Goal: Obtain resource: Download file/media

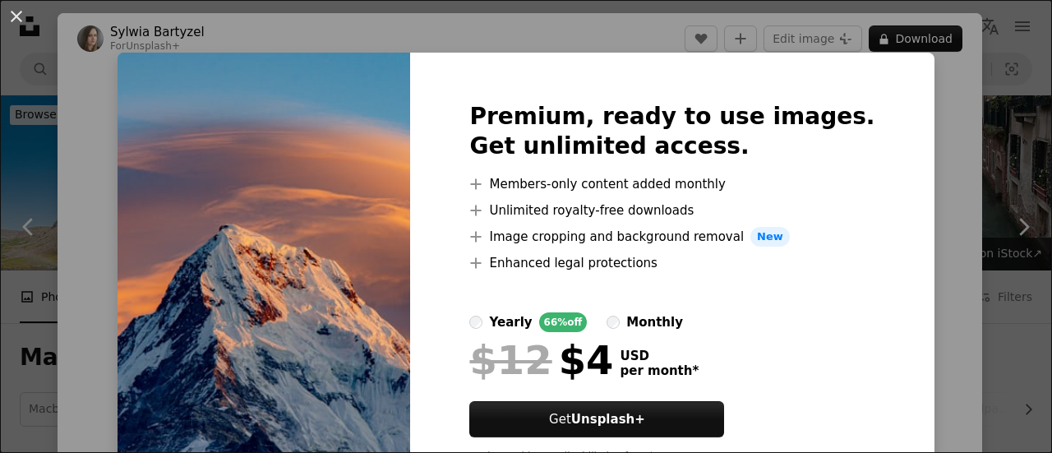
scroll to position [735, 0]
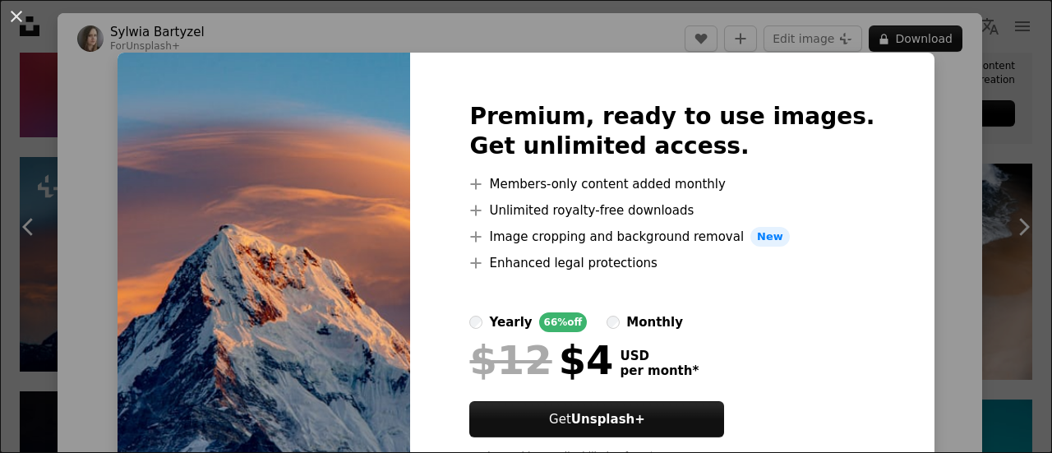
click at [940, 133] on div "An X shape Premium, ready to use images. Get unlimited access. A plus sign Memb…" at bounding box center [526, 226] width 1052 height 453
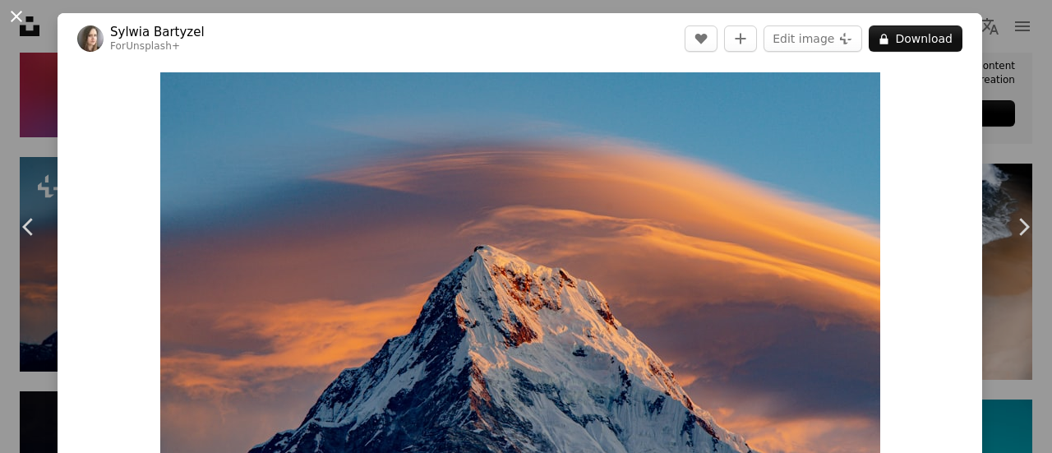
click at [20, 12] on button "An X shape" at bounding box center [17, 17] width 20 height 20
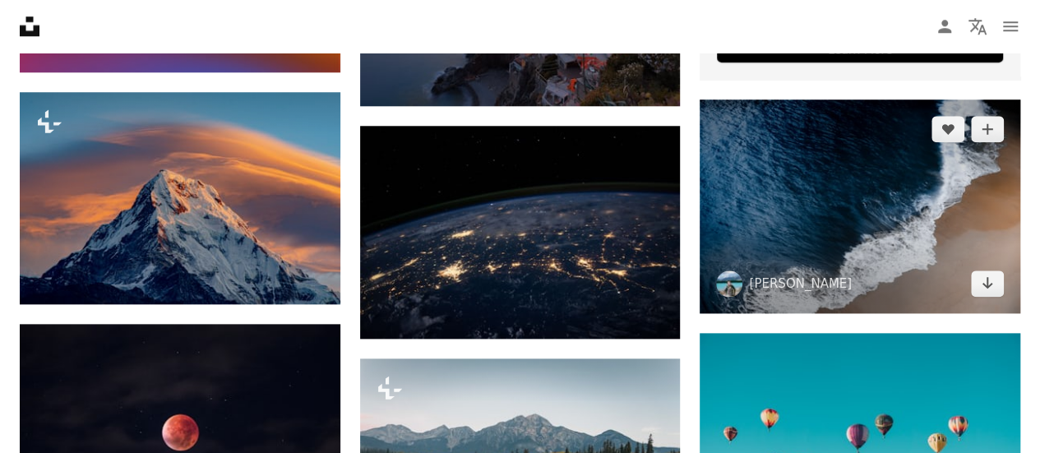
scroll to position [792, 0]
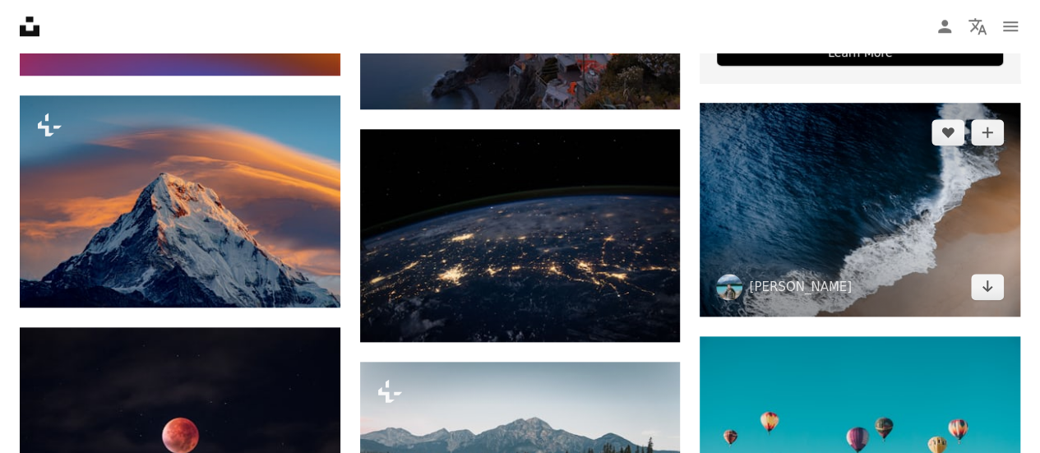
click at [786, 218] on img at bounding box center [860, 210] width 321 height 214
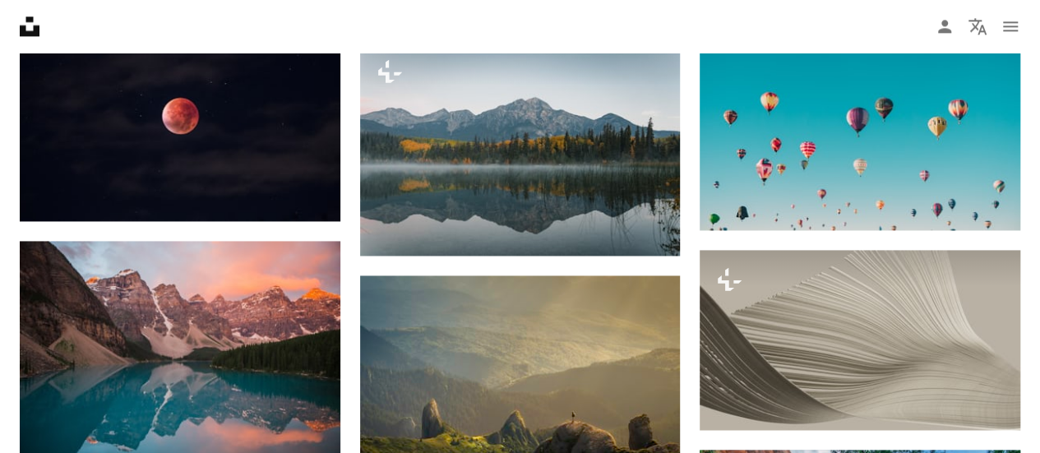
scroll to position [1112, 0]
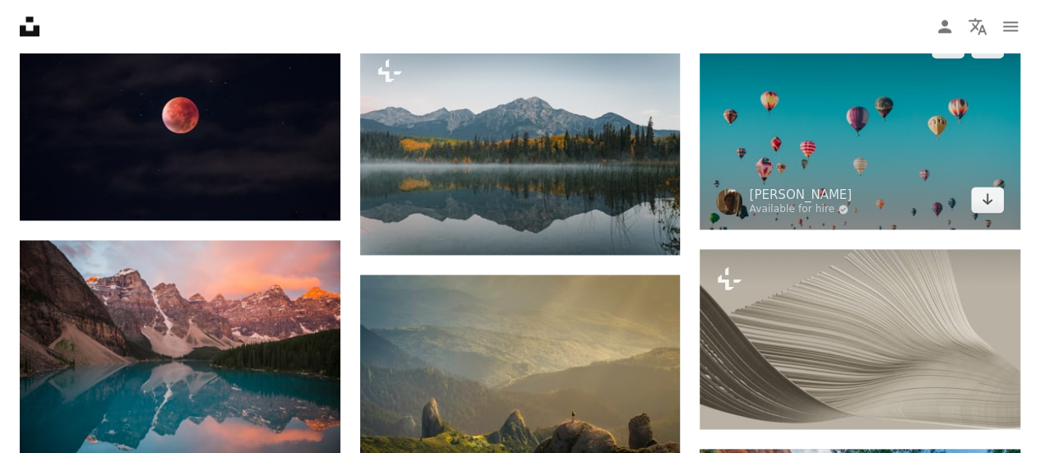
click at [880, 182] on img at bounding box center [860, 123] width 321 height 214
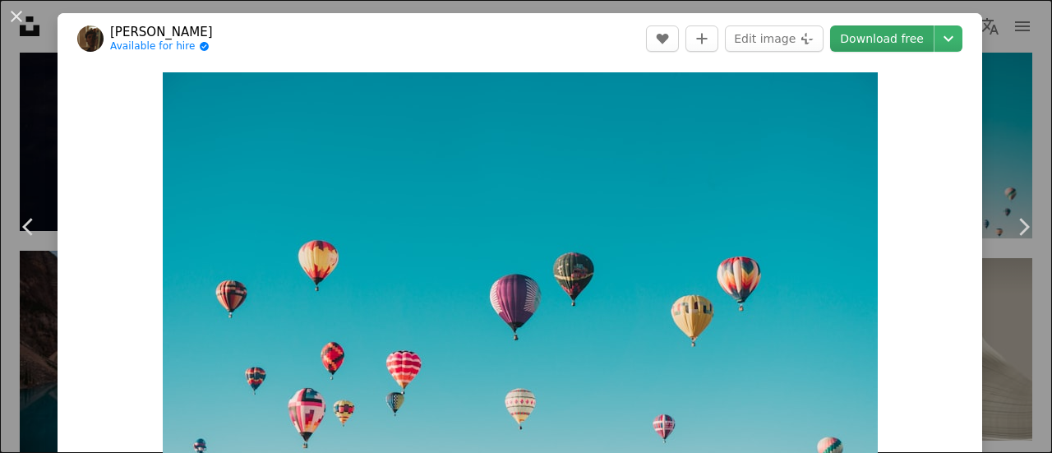
click at [862, 35] on link "Download free" at bounding box center [882, 38] width 104 height 26
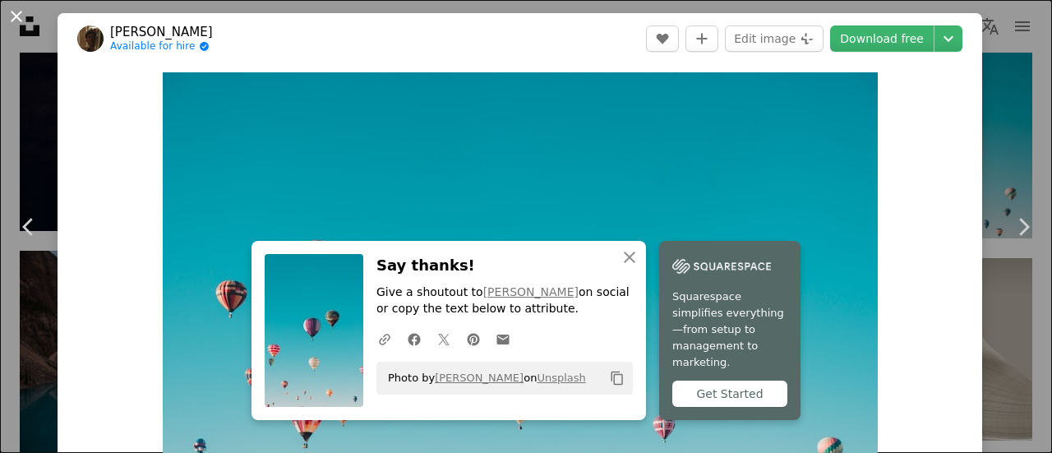
click at [11, 15] on button "An X shape" at bounding box center [17, 17] width 20 height 20
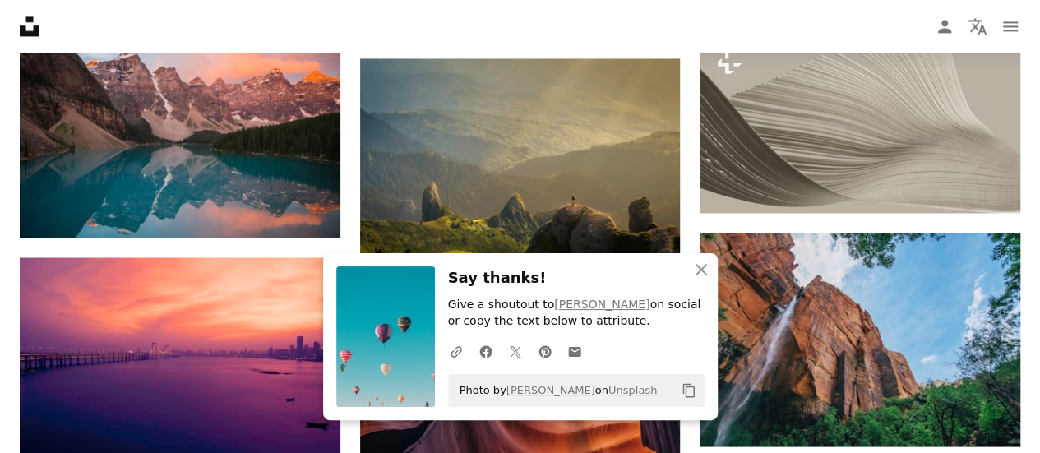
scroll to position [1330, 0]
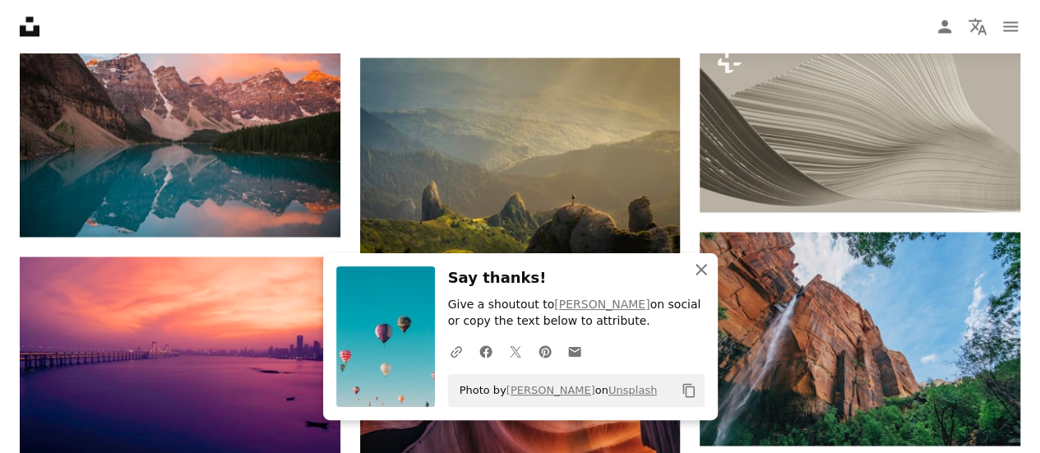
click at [702, 271] on icon "button" at bounding box center [702, 270] width 12 height 12
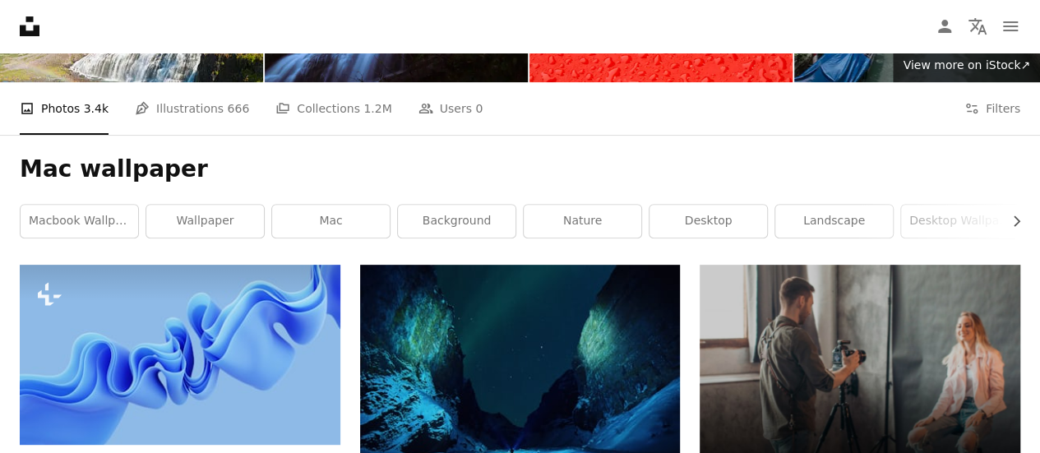
scroll to position [187, 0]
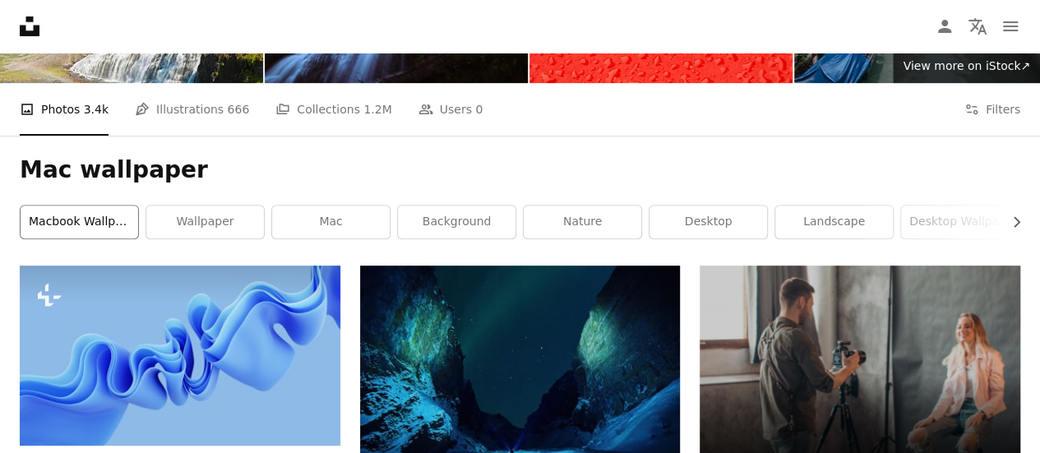
click at [115, 233] on link "macbook wallpaper" at bounding box center [80, 222] width 118 height 33
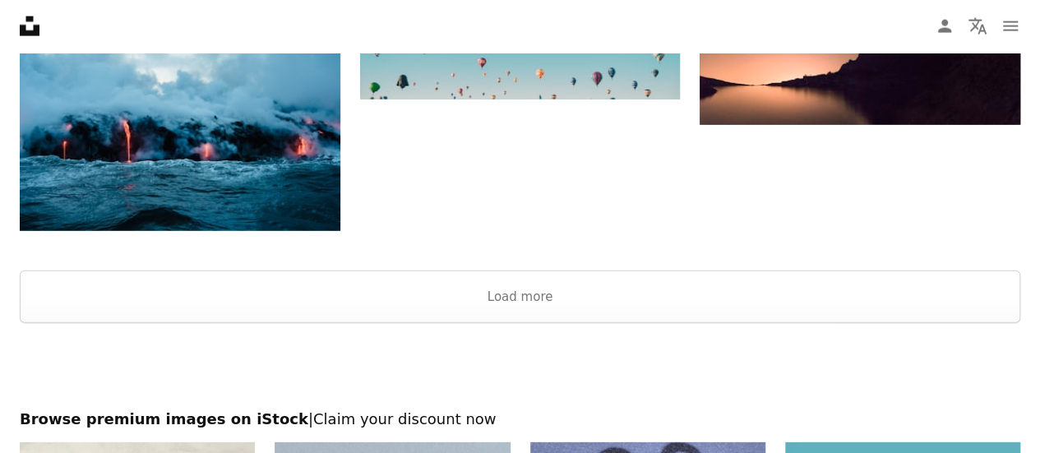
scroll to position [1932, 0]
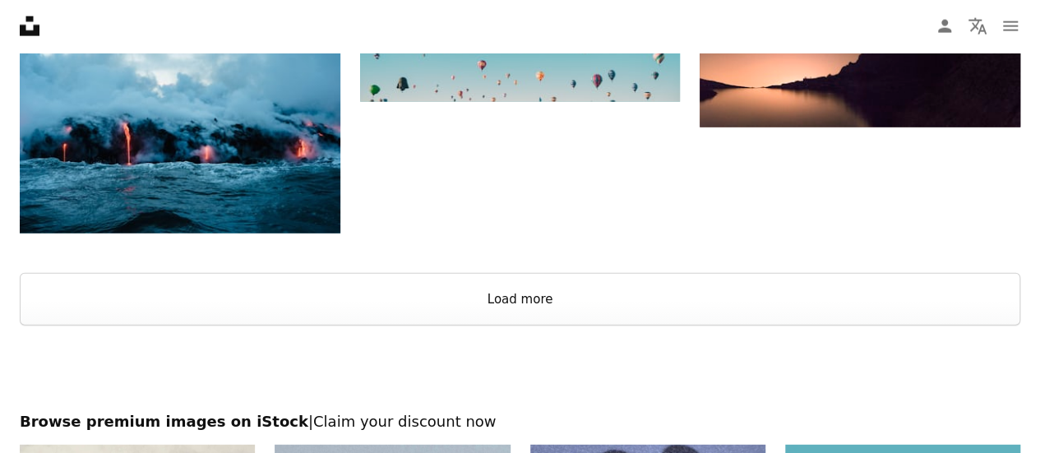
click at [481, 300] on button "Load more" at bounding box center [520, 299] width 1001 height 53
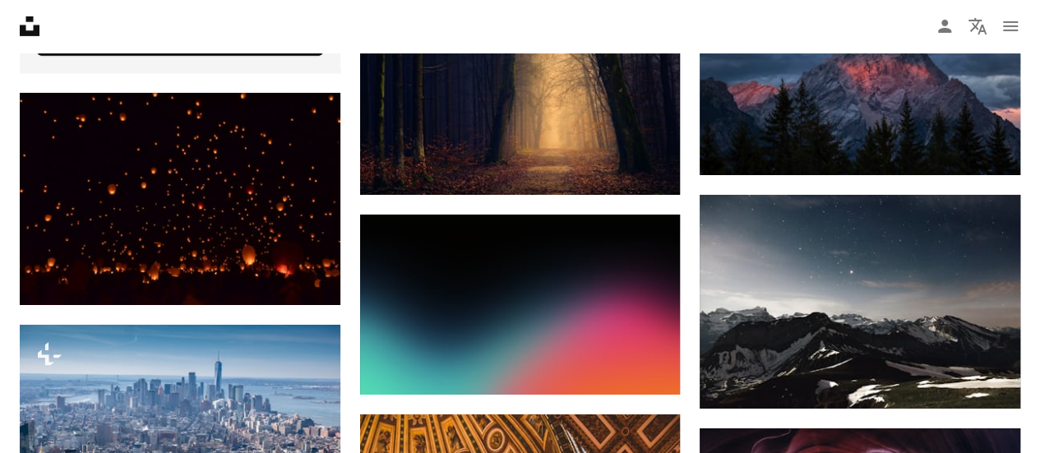
scroll to position [2856, 0]
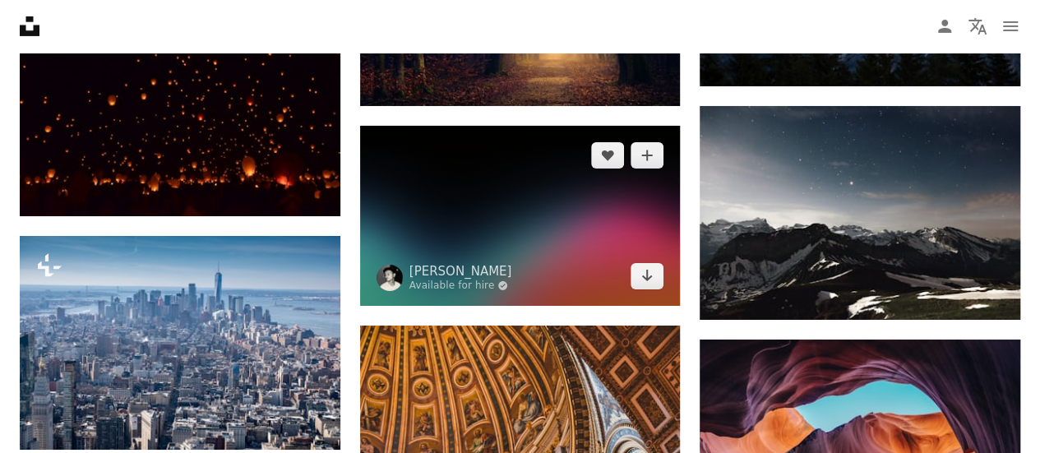
click at [538, 211] on img at bounding box center [520, 216] width 321 height 180
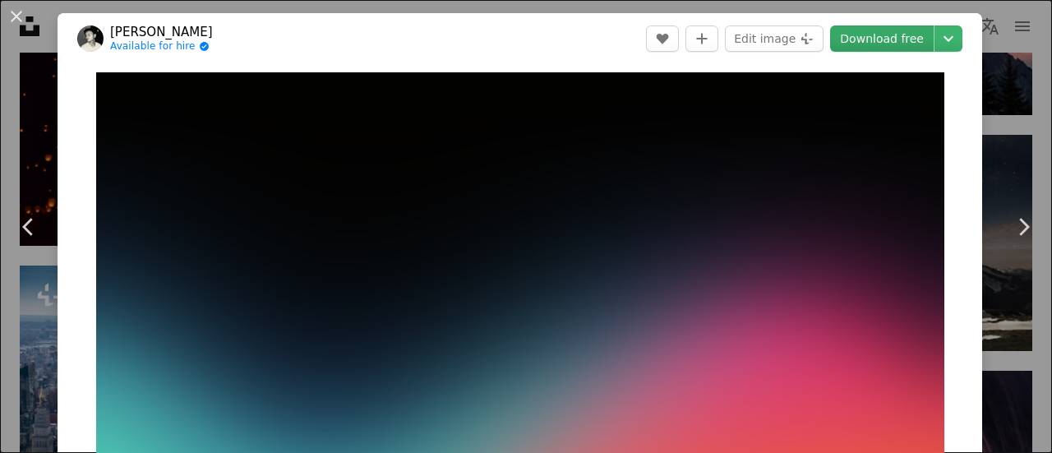
click at [879, 39] on link "Download free" at bounding box center [882, 38] width 104 height 26
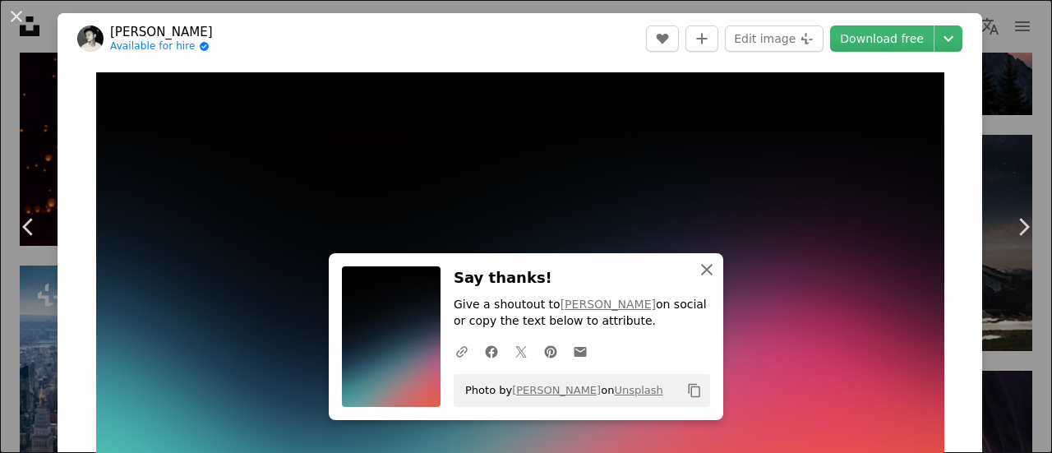
click at [698, 264] on icon "An X shape" at bounding box center [707, 270] width 20 height 20
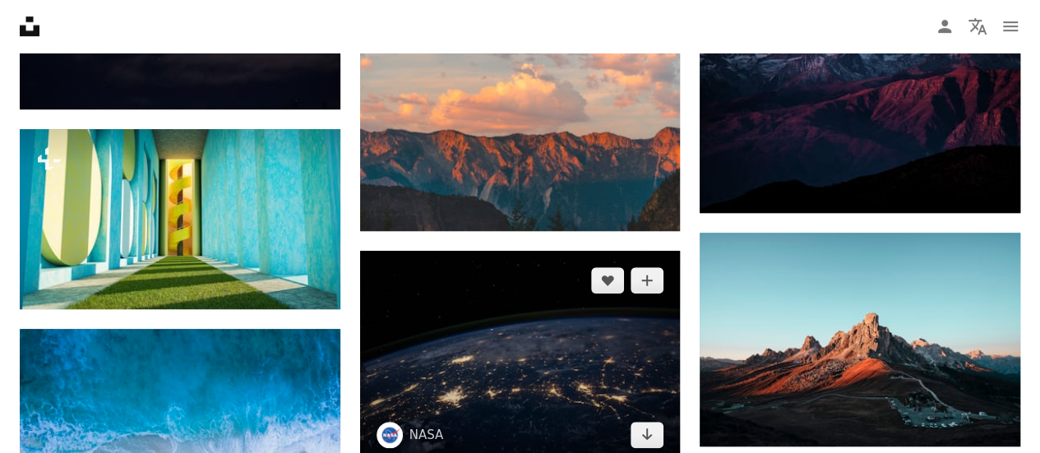
scroll to position [3660, 0]
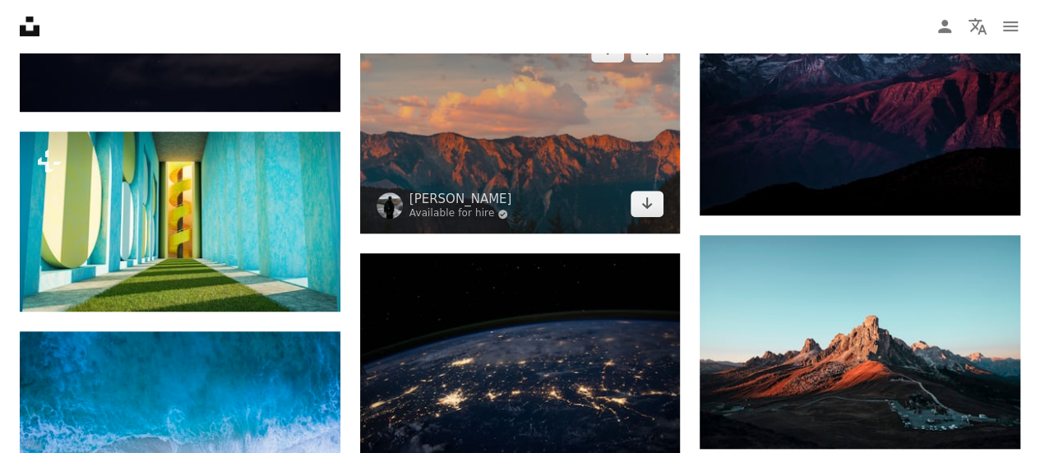
click at [518, 115] on img at bounding box center [520, 127] width 321 height 214
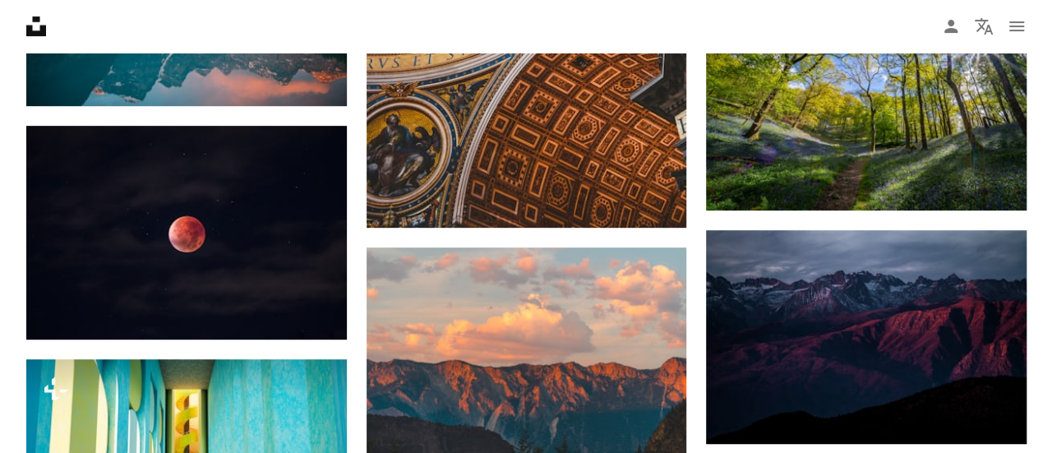
scroll to position [3591, 0]
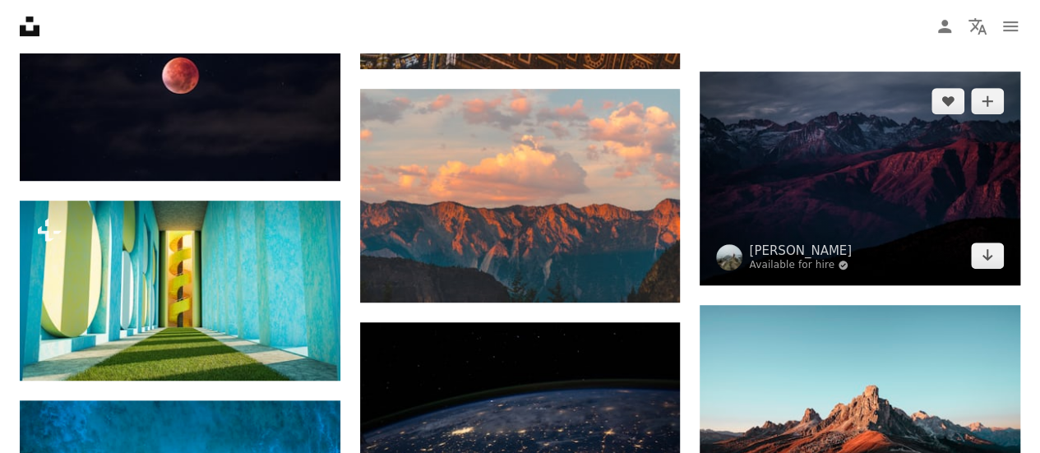
click at [792, 199] on img at bounding box center [860, 179] width 321 height 214
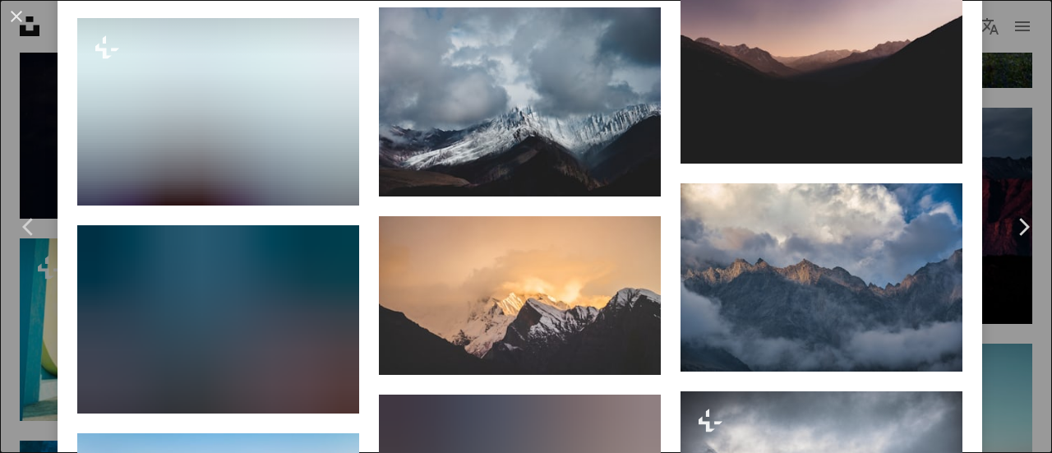
scroll to position [1811, 0]
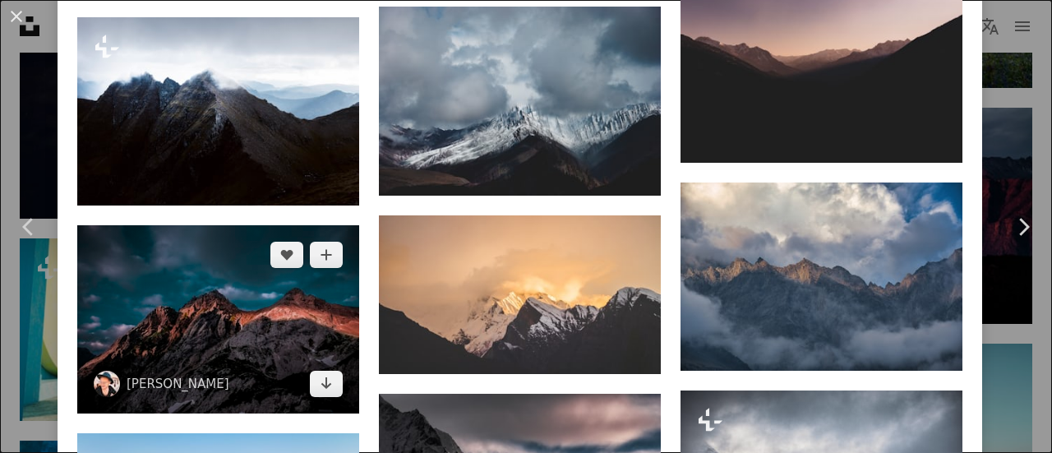
click at [256, 304] on img at bounding box center [218, 319] width 282 height 188
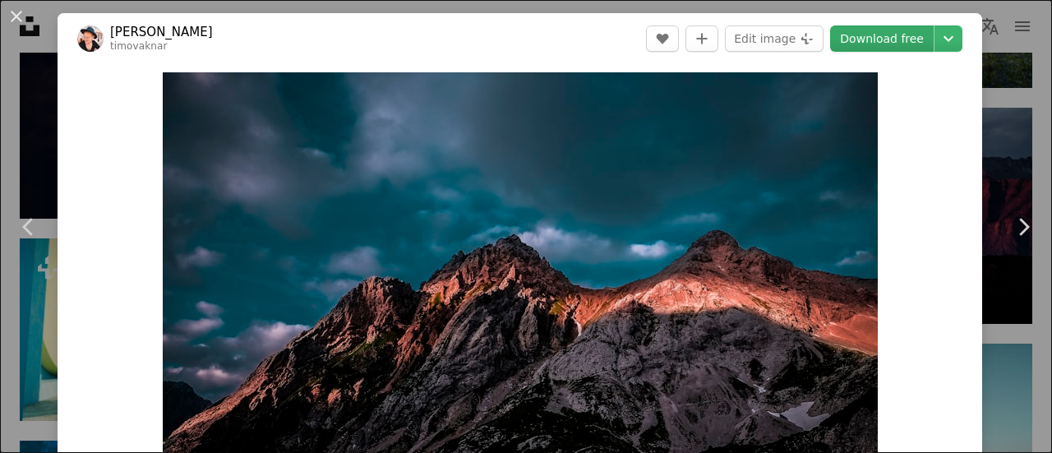
click at [873, 38] on link "Download free" at bounding box center [882, 38] width 104 height 26
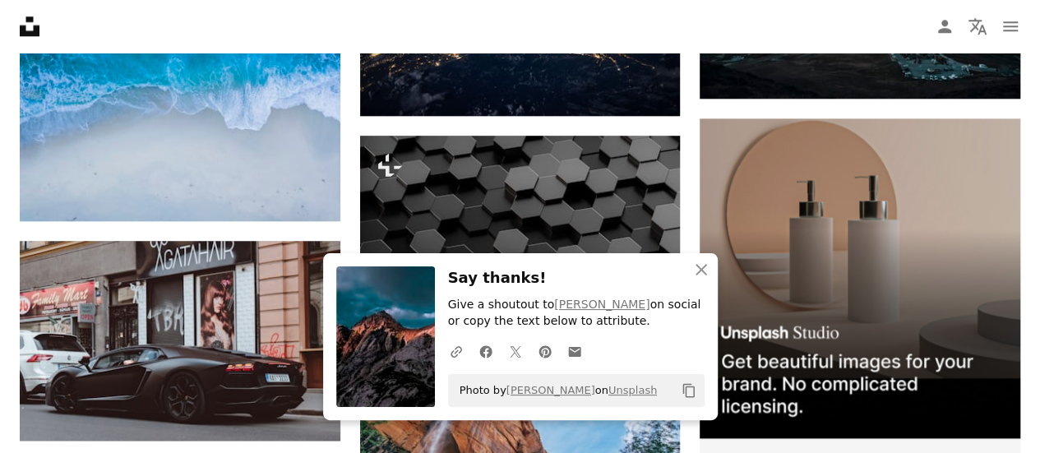
scroll to position [4012, 0]
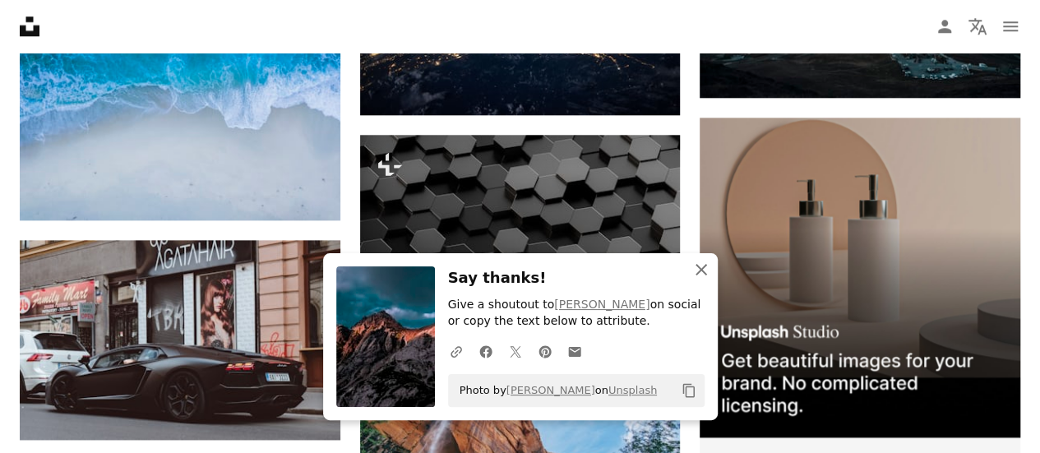
click at [705, 271] on icon "An X shape" at bounding box center [701, 270] width 20 height 20
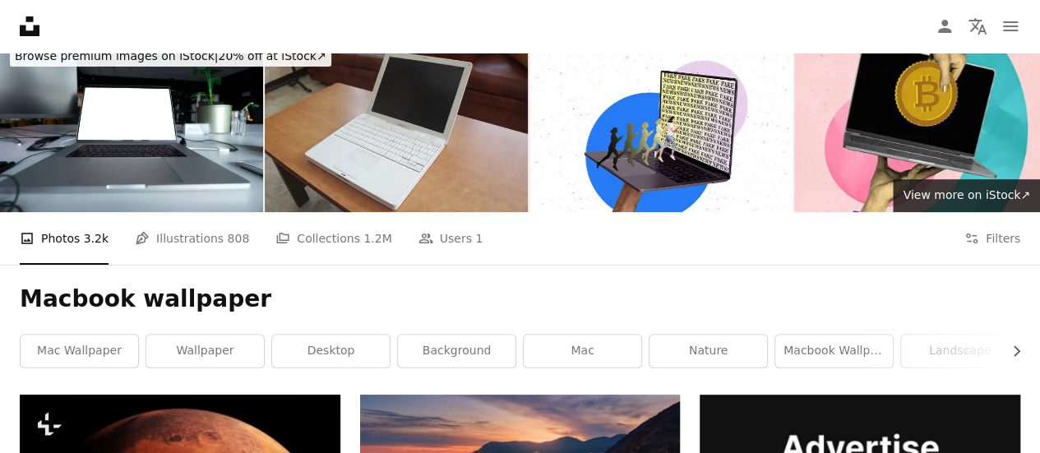
scroll to position [0, 0]
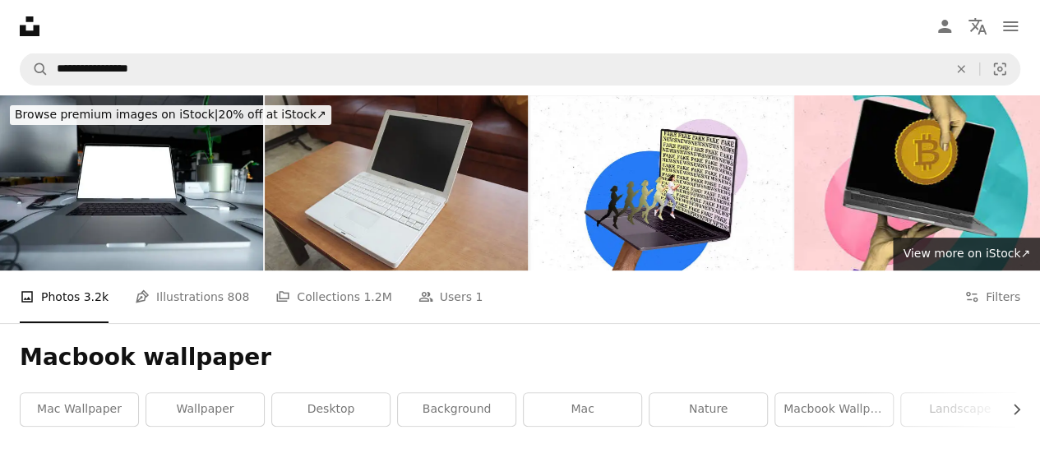
click at [109, 22] on nav "Unsplash logo Unsplash Home A photo Pen Tool A compass A stack of folders Downl…" at bounding box center [520, 26] width 1040 height 53
click at [284, 290] on link "A stack of folders Collections 1.2M" at bounding box center [333, 297] width 116 height 53
click at [284, 290] on li "A stack of folders Collections 1.2M" at bounding box center [333, 297] width 116 height 53
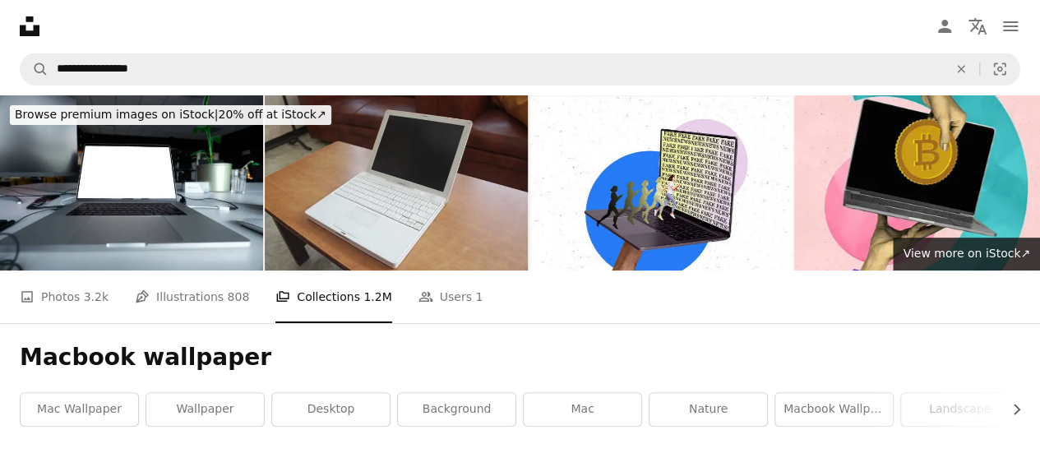
click at [294, 298] on li "A stack of folders Collections 1.2M" at bounding box center [333, 297] width 116 height 53
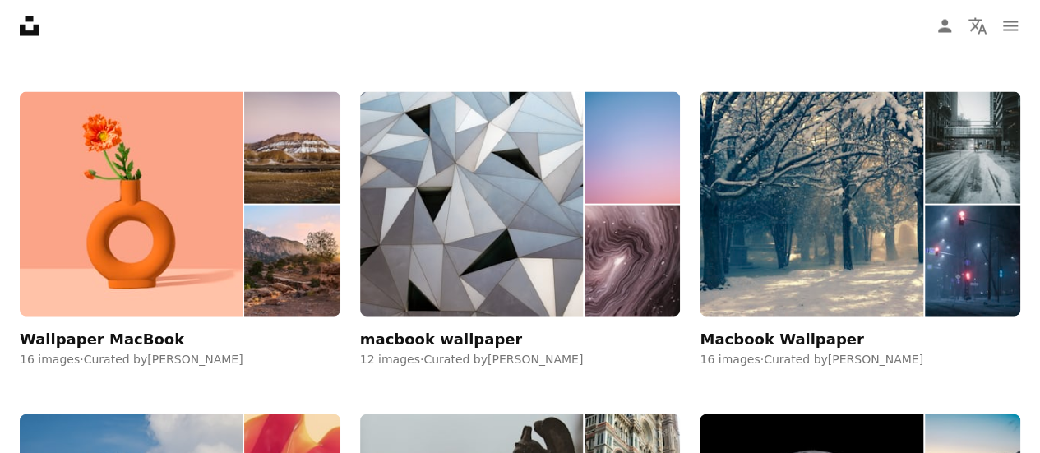
scroll to position [1658, 0]
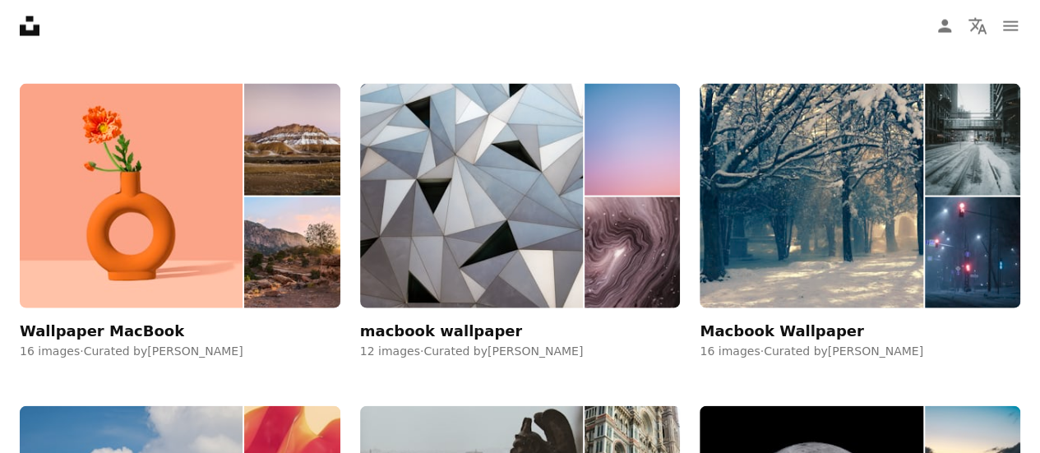
click at [422, 332] on div "macbook wallpaper" at bounding box center [441, 331] width 163 height 20
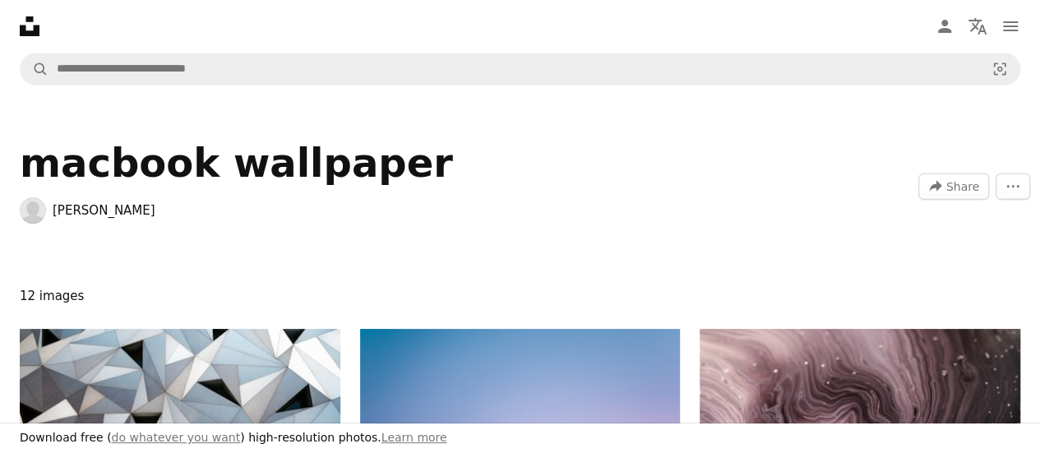
scroll to position [1658, 0]
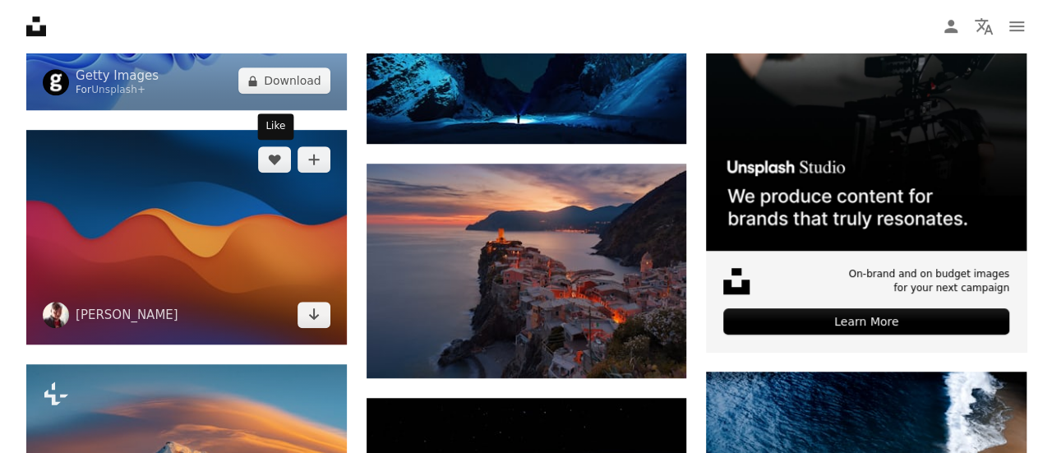
scroll to position [525, 0]
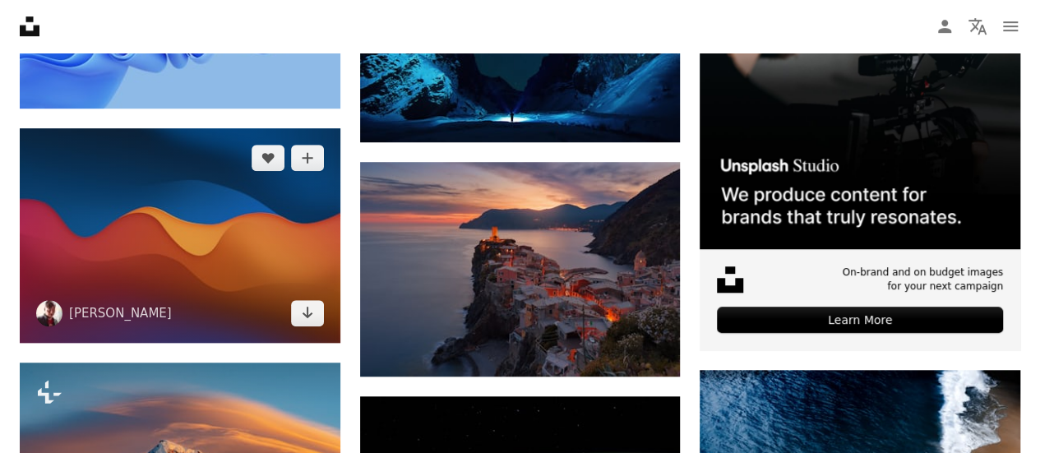
click at [221, 243] on img at bounding box center [180, 235] width 321 height 214
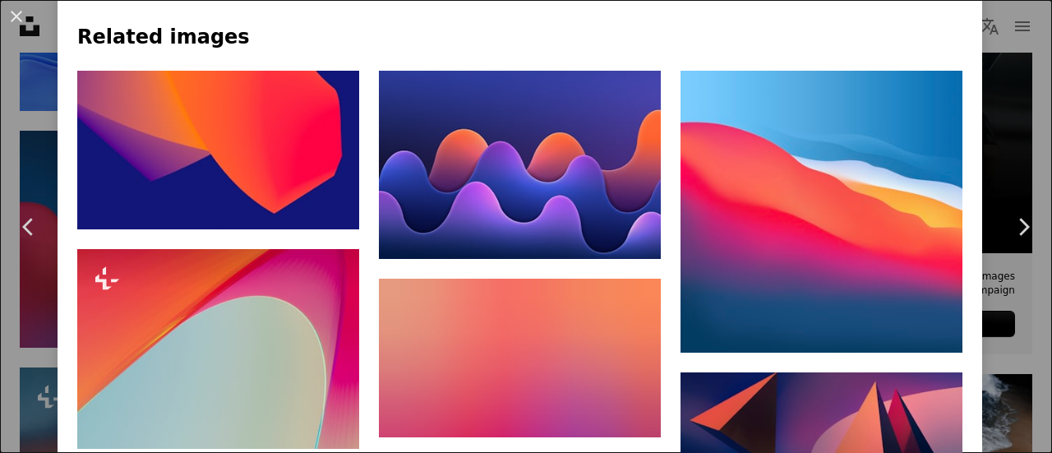
scroll to position [1056, 0]
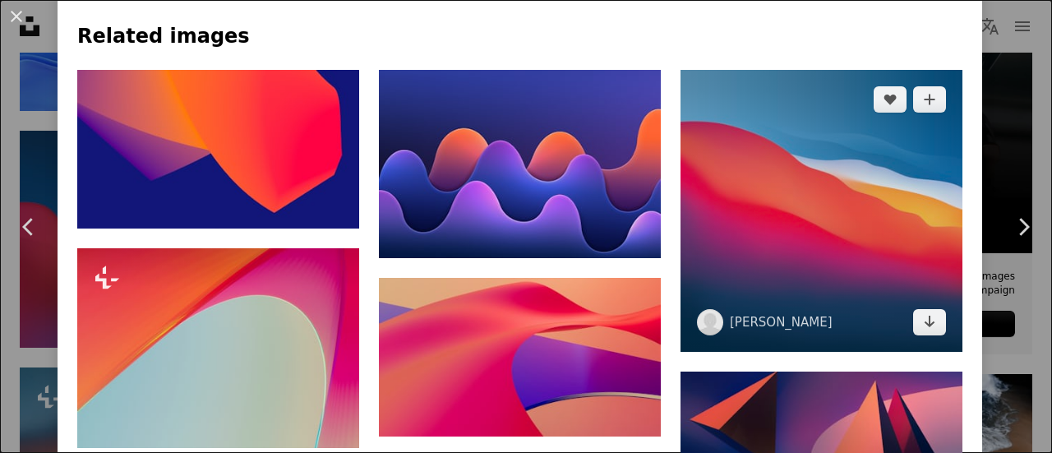
click at [834, 228] on img at bounding box center [822, 211] width 282 height 282
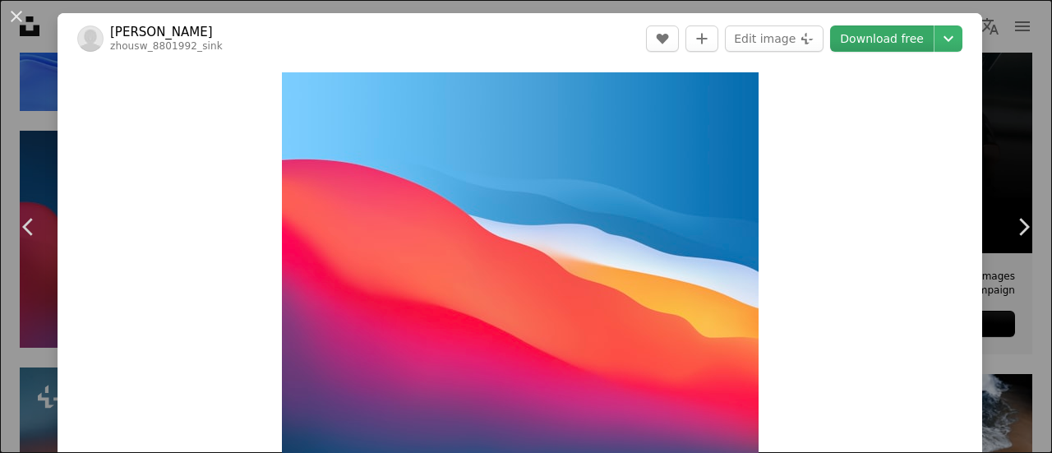
click at [868, 42] on link "Download free" at bounding box center [882, 38] width 104 height 26
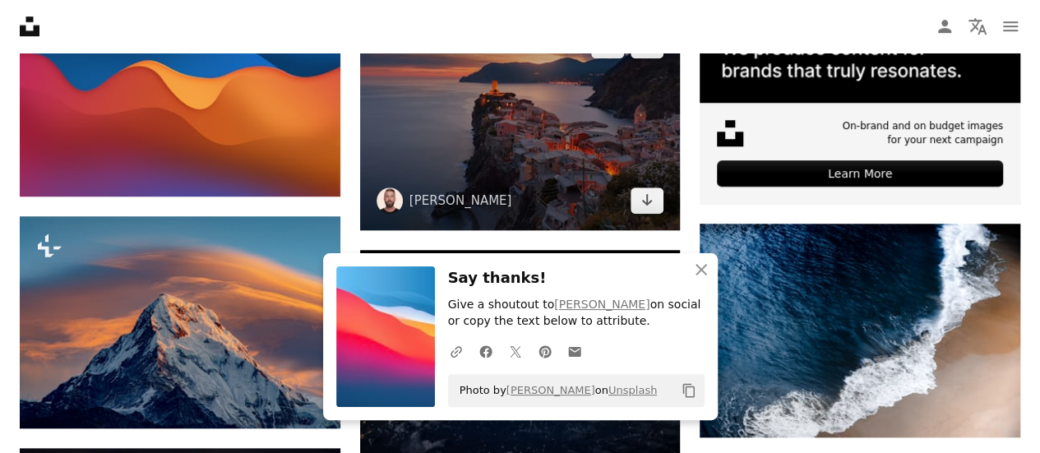
scroll to position [673, 0]
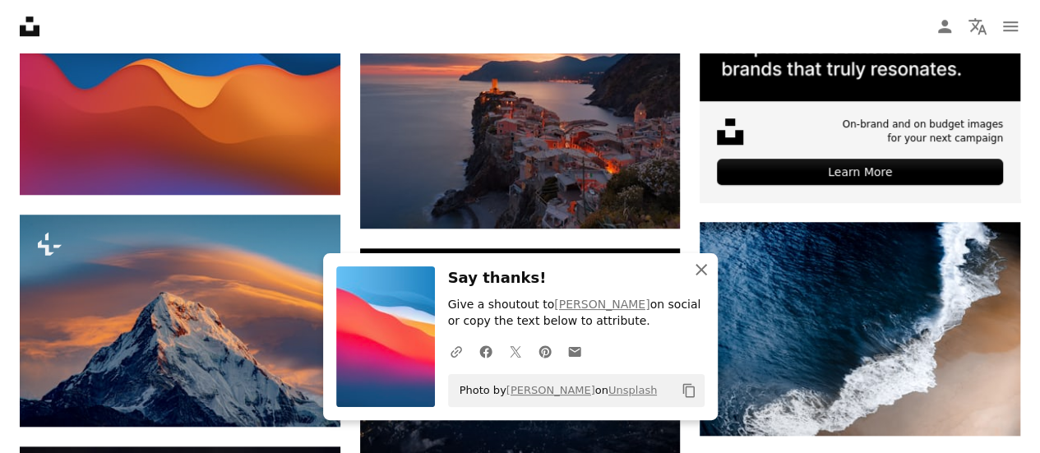
click at [691, 269] on icon "An X shape" at bounding box center [701, 270] width 20 height 20
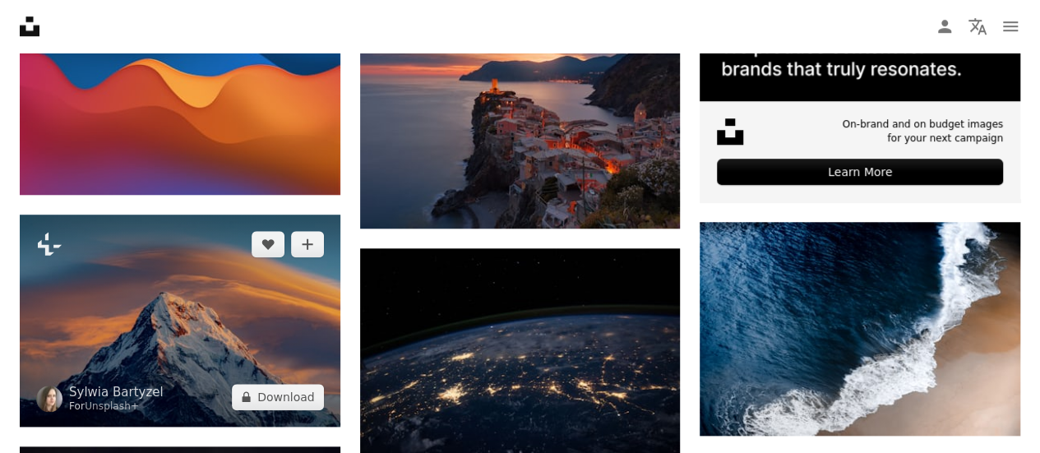
click at [293, 321] on img at bounding box center [180, 321] width 321 height 212
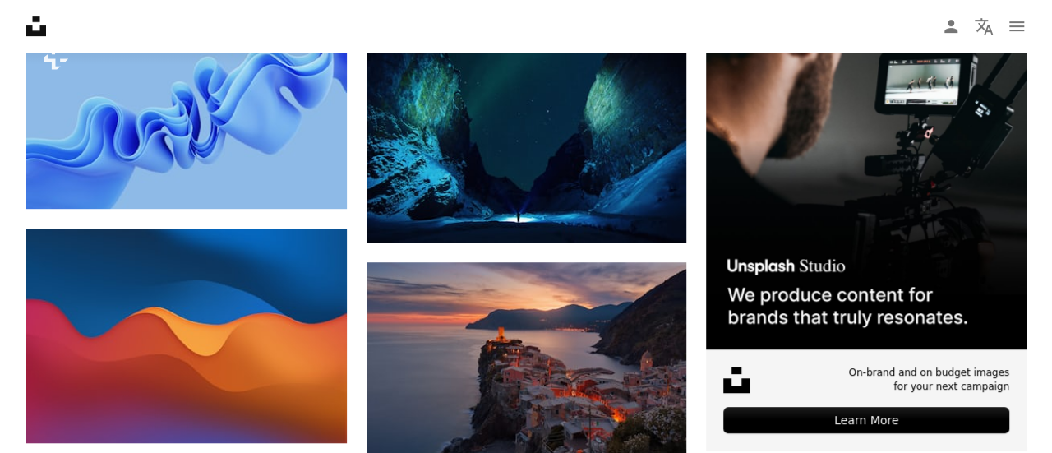
scroll to position [413, 0]
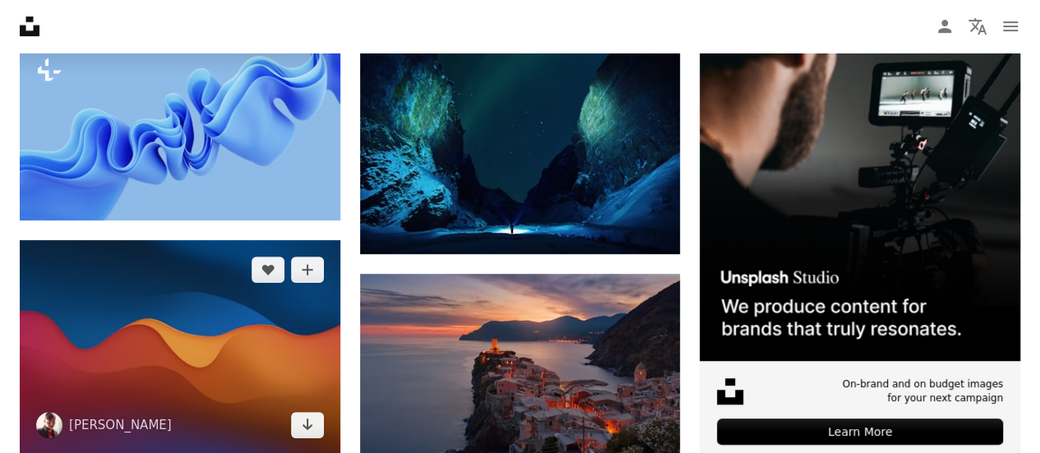
click at [205, 361] on img at bounding box center [180, 347] width 321 height 214
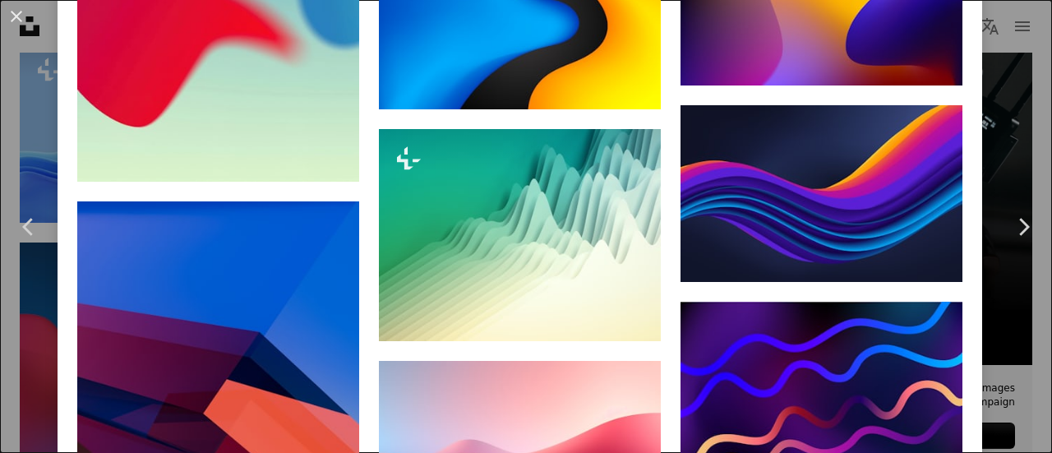
scroll to position [2328, 0]
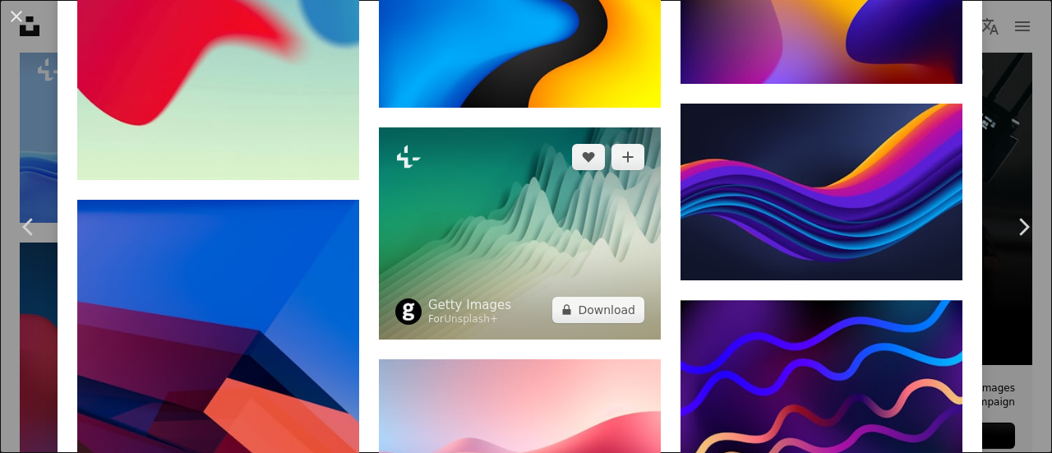
click at [588, 181] on img at bounding box center [520, 232] width 282 height 211
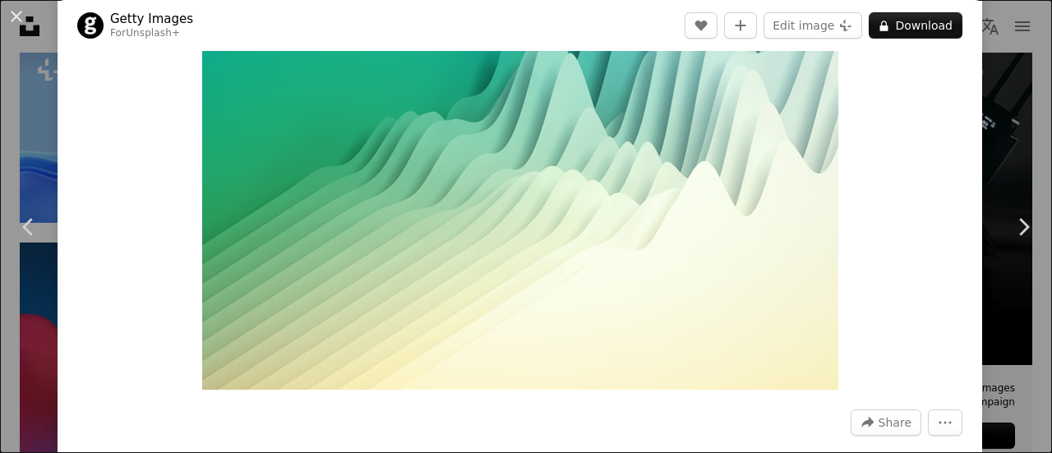
scroll to position [161, 0]
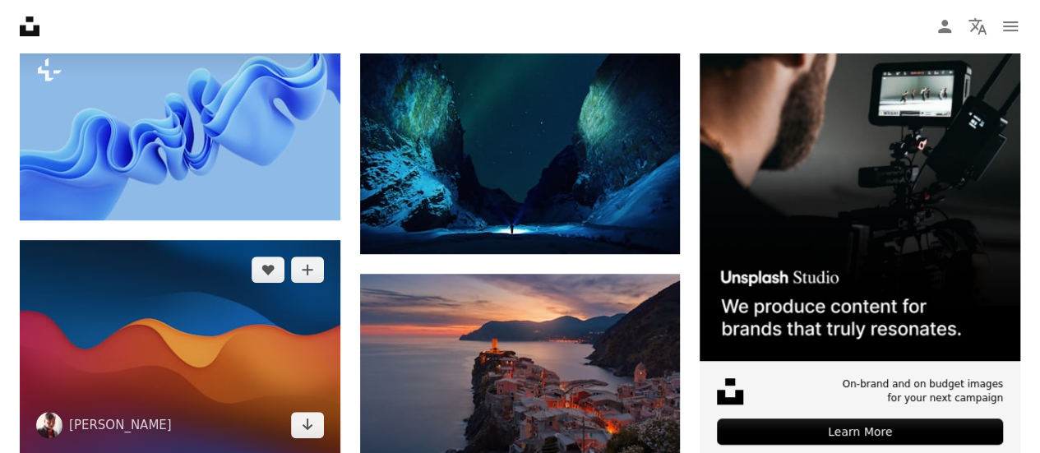
click at [285, 313] on img at bounding box center [180, 347] width 321 height 214
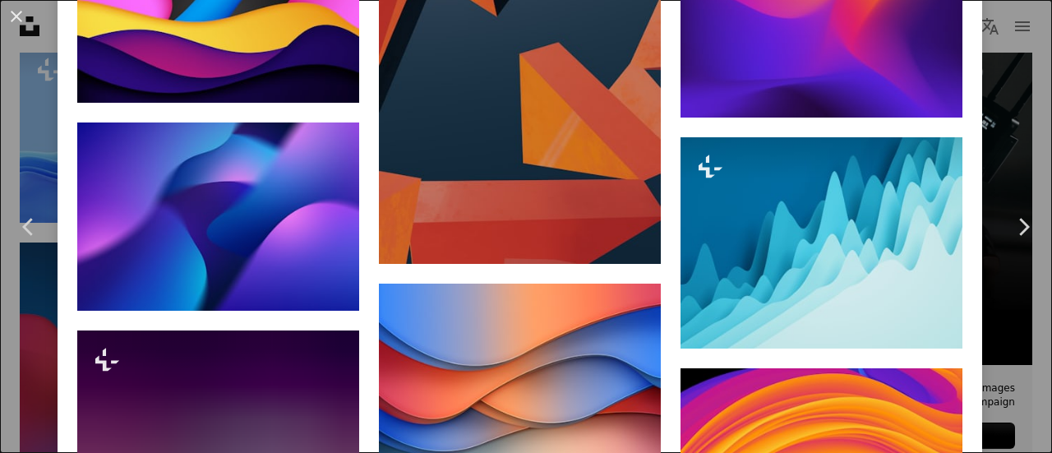
scroll to position [5302, 0]
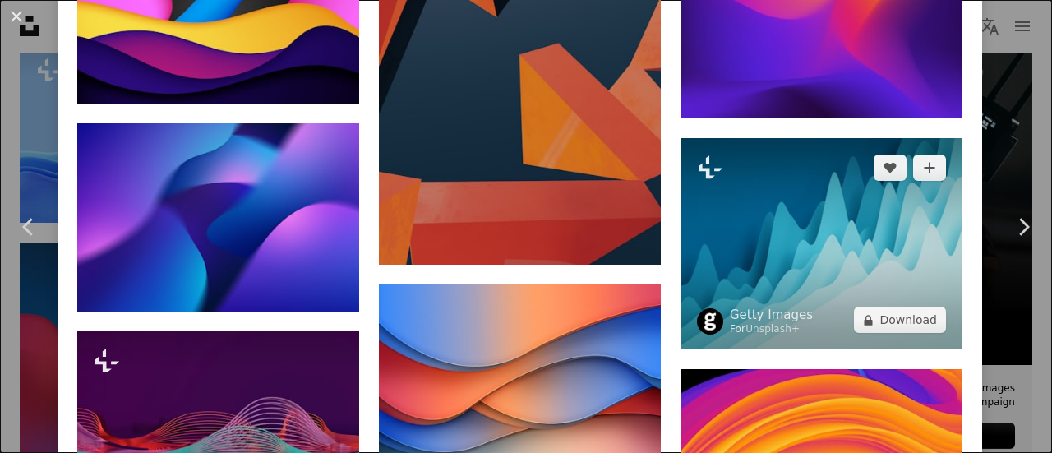
click at [761, 138] on img at bounding box center [822, 243] width 282 height 211
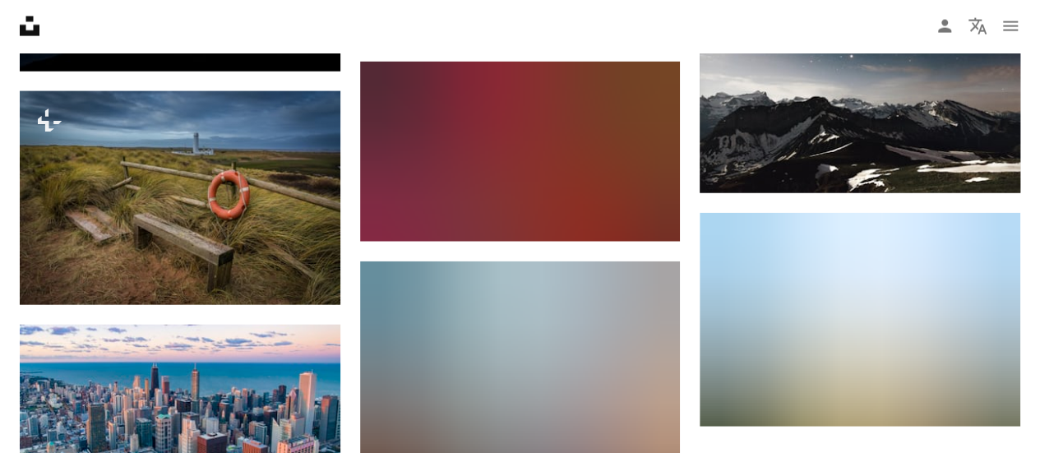
scroll to position [4982, 0]
